Goal: Information Seeking & Learning: Learn about a topic

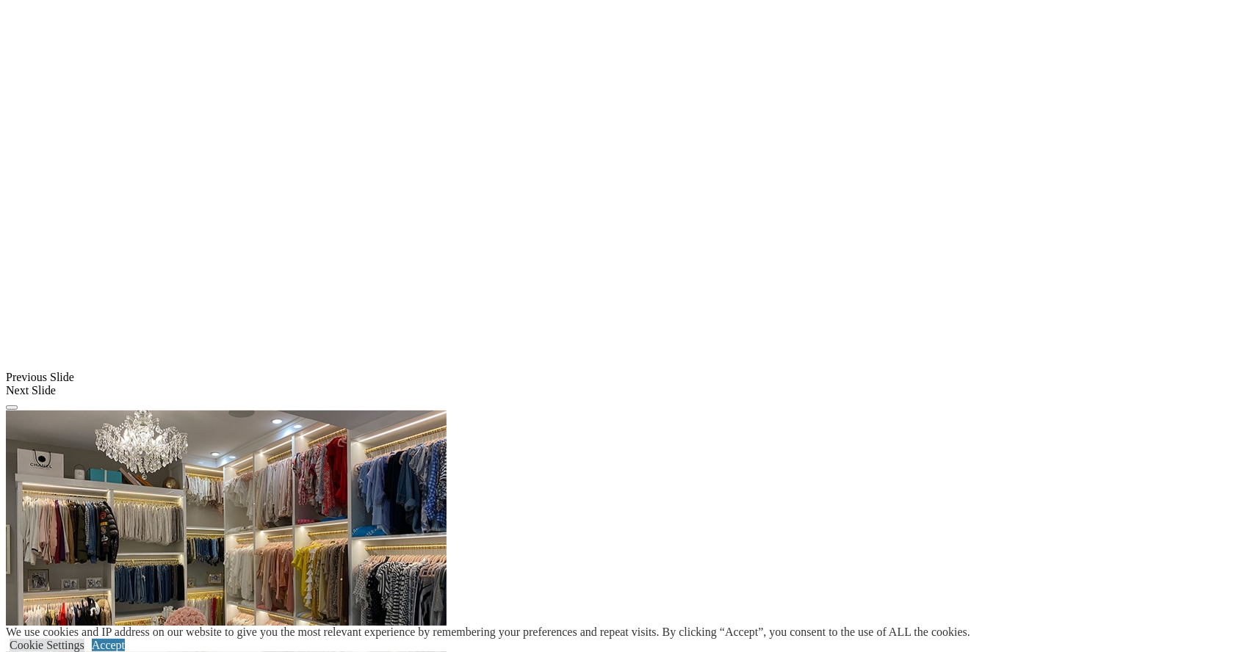
scroll to position [1058, 0]
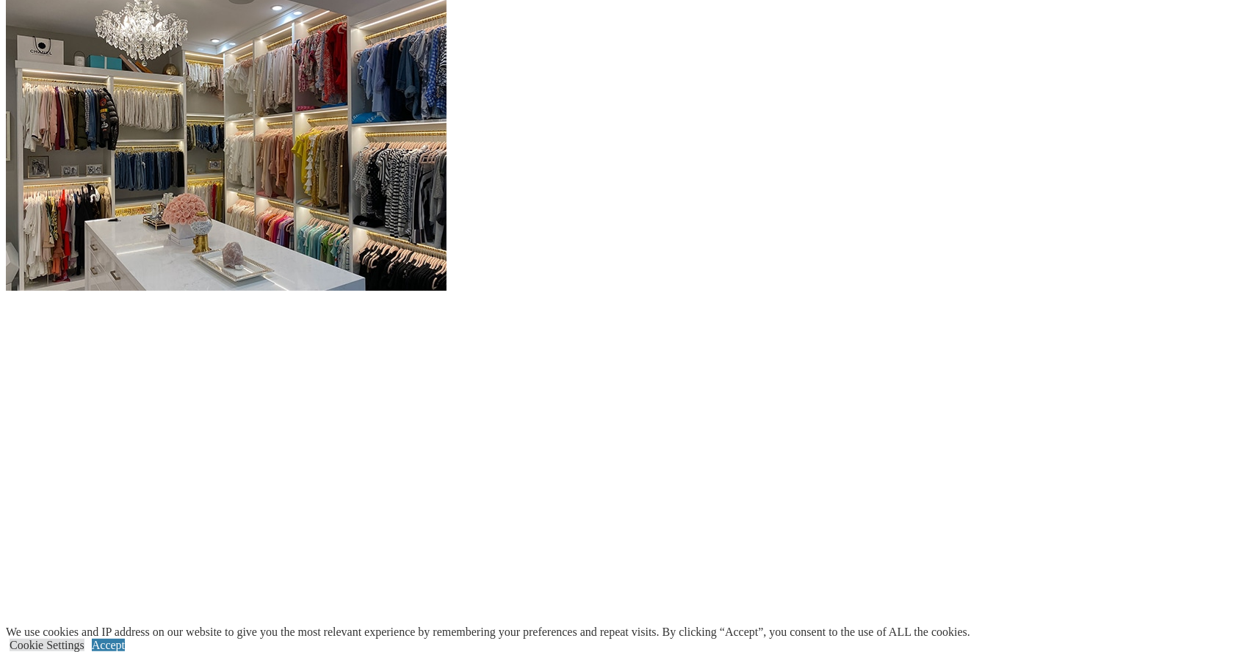
scroll to position [1472, 0]
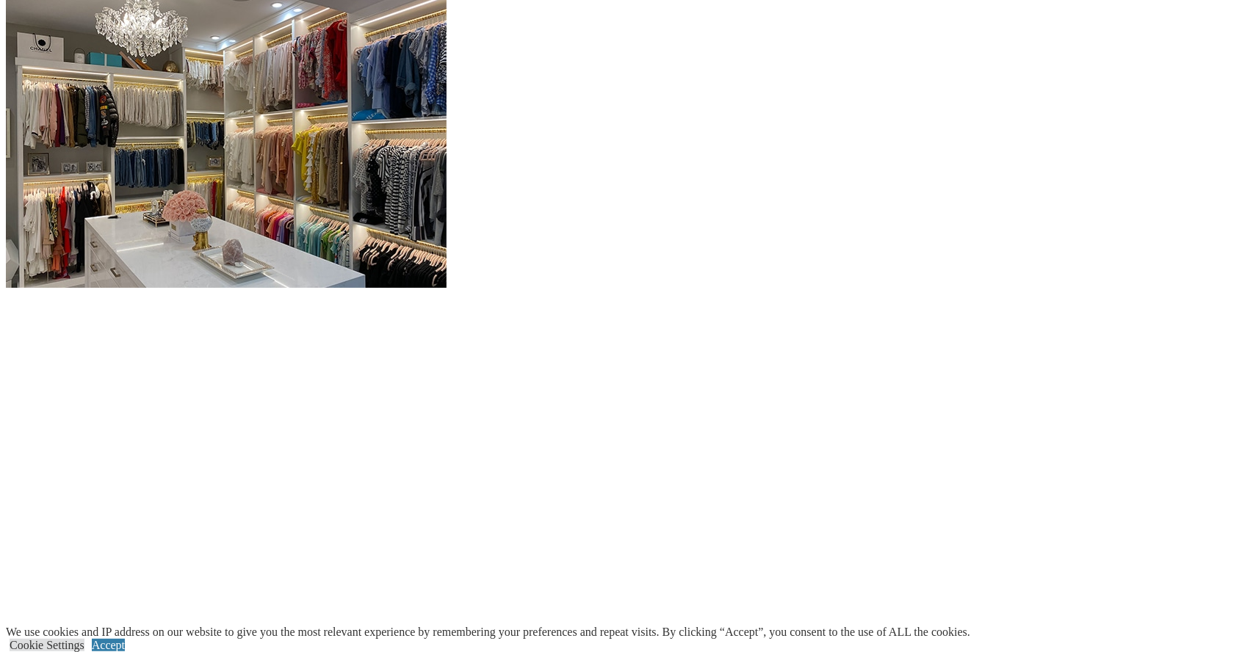
click at [84, 652] on link "Cookie Settings" at bounding box center [47, 645] width 75 height 12
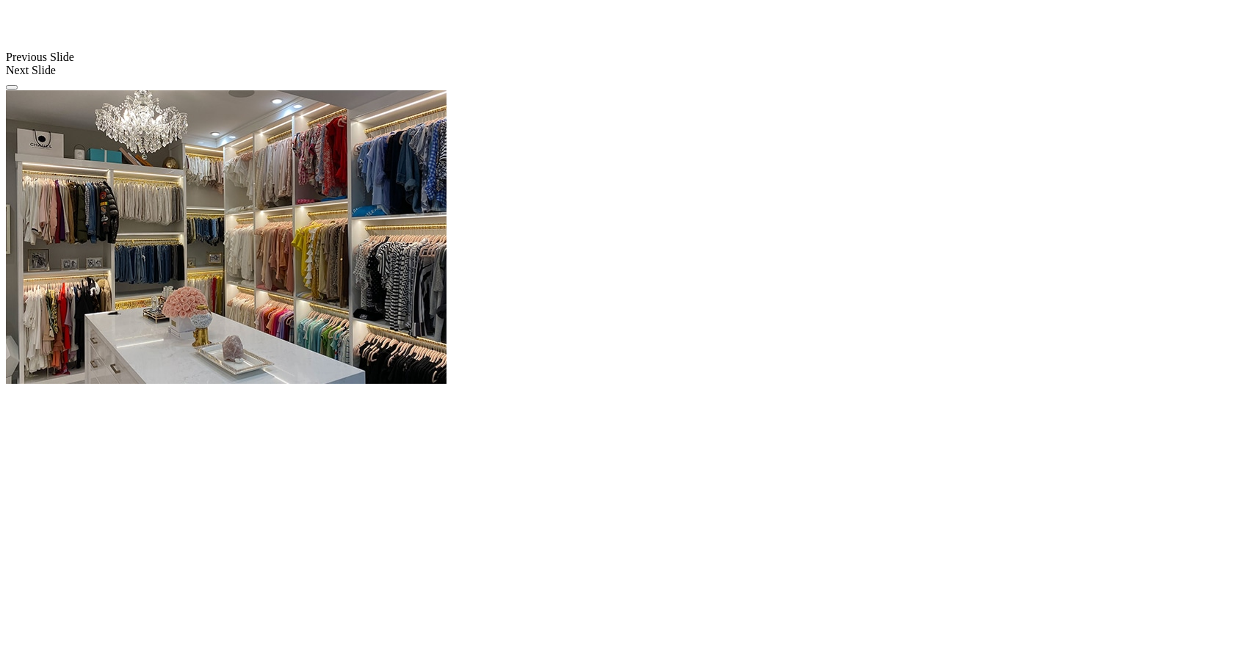
scroll to position [1331, 0]
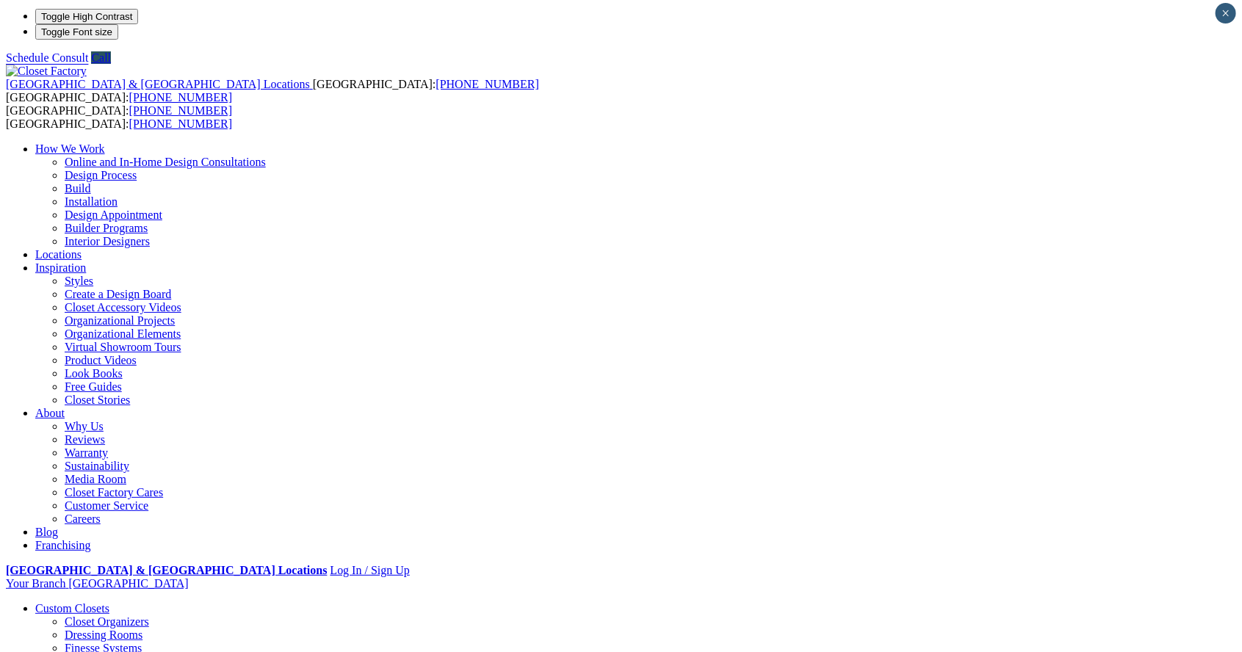
scroll to position [0, 0]
